Goal: Find specific page/section: Find specific page/section

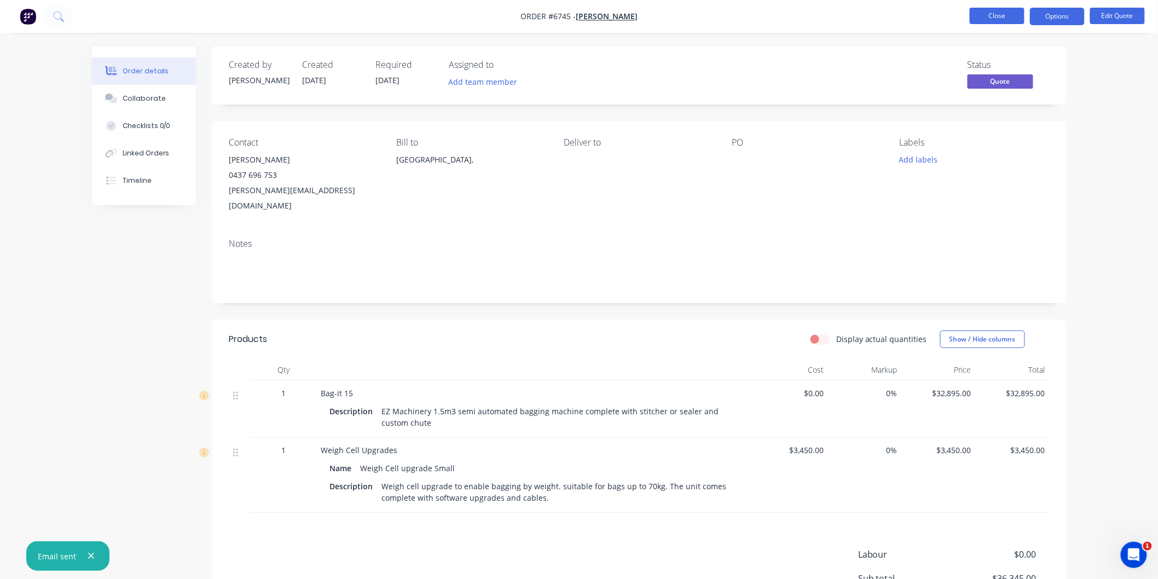
click at [993, 13] on button "Close" at bounding box center [997, 16] width 55 height 16
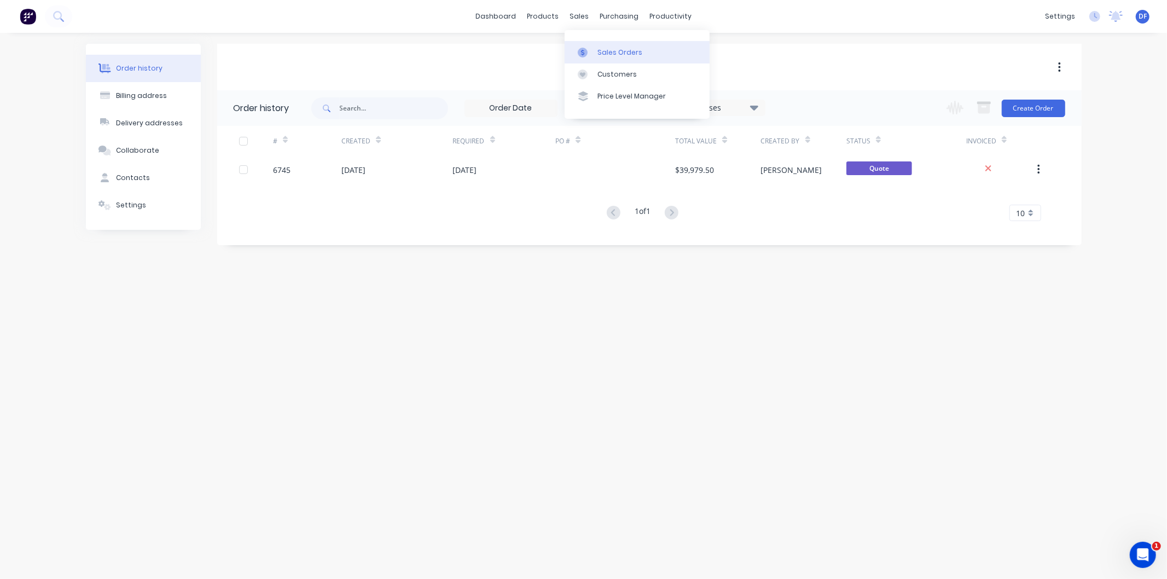
click at [612, 52] on div "Sales Orders" at bounding box center [620, 53] width 45 height 10
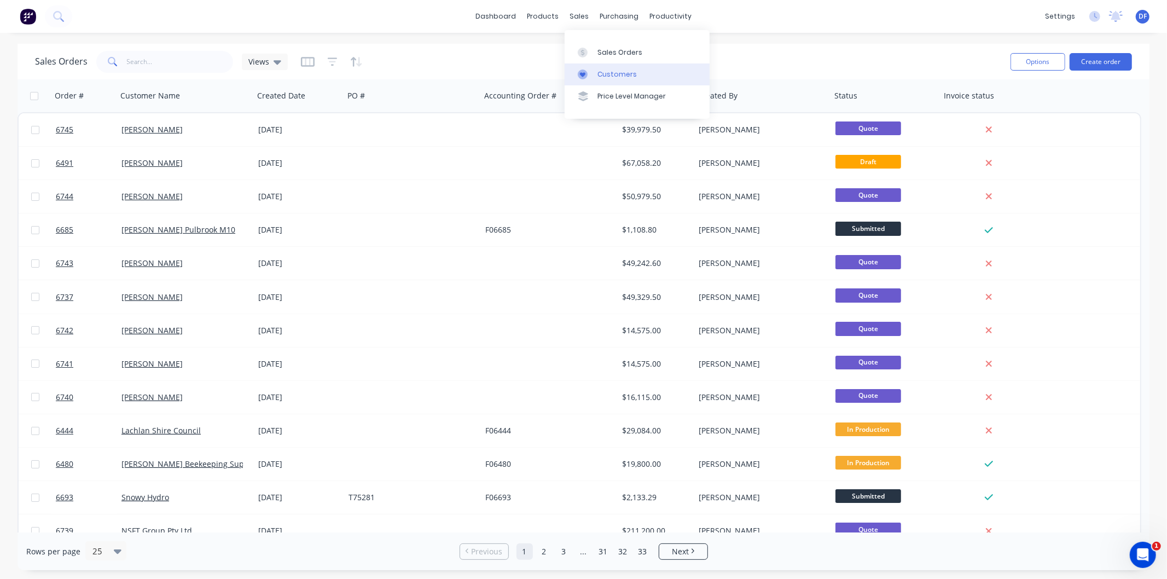
click at [613, 71] on div "Customers" at bounding box center [617, 75] width 39 height 10
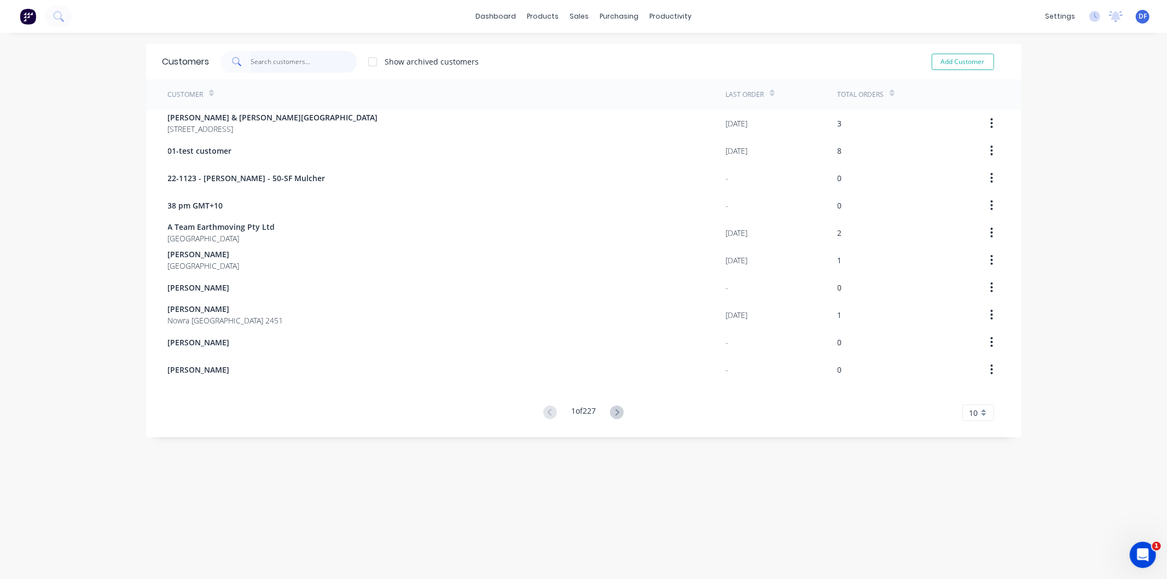
click at [276, 63] on input "text" at bounding box center [304, 62] width 107 height 22
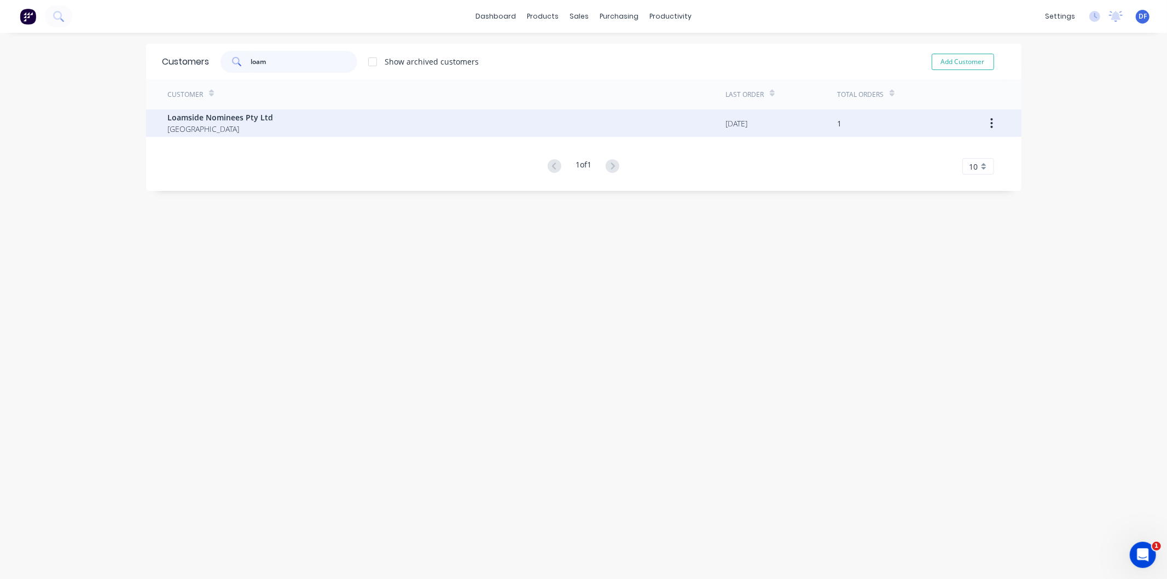
type input "loam"
click at [215, 119] on span "Loamside Nominees Pty Ltd" at bounding box center [221, 117] width 106 height 11
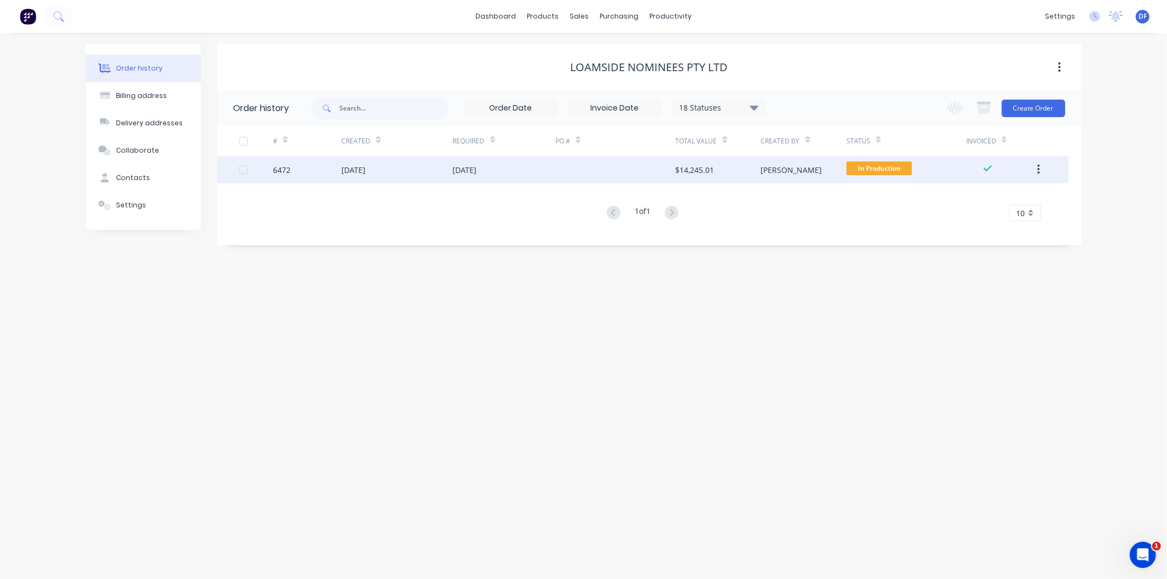
click at [360, 168] on div "[DATE]" at bounding box center [353, 169] width 24 height 11
